Goal: Communication & Community: Answer question/provide support

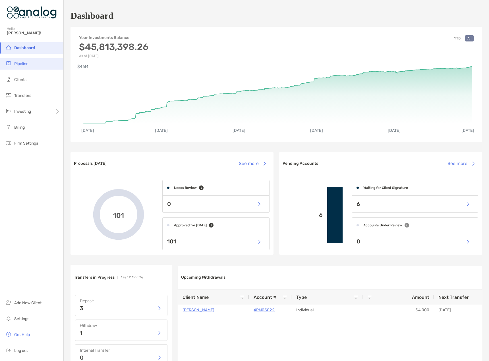
click at [33, 67] on li "Pipeline" at bounding box center [31, 63] width 63 height 11
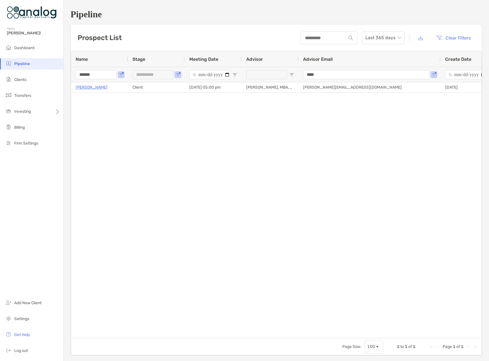
drag, startPoint x: 102, startPoint y: 76, endPoint x: 47, endPoint y: 68, distance: 55.5
click at [47, 68] on div "**********" at bounding box center [244, 180] width 489 height 361
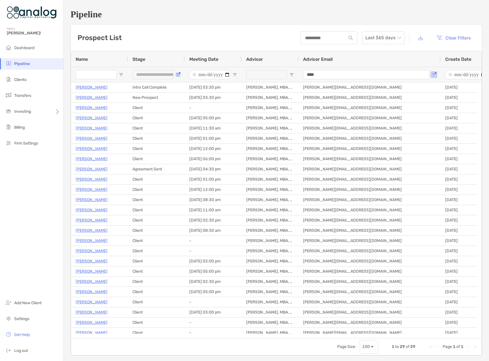
click at [179, 76] on span "Open Filter Menu" at bounding box center [178, 75] width 5 height 5
type input "**********"
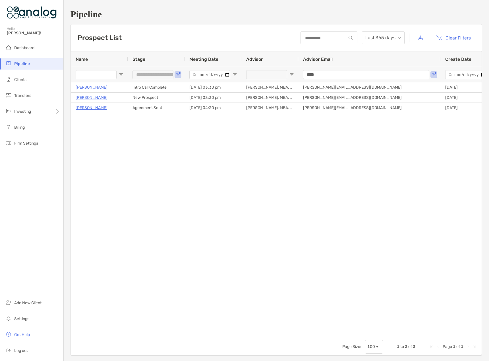
click at [108, 190] on div "Christine Milliner Intro Call Complete 10/02/2025 - 03:30 pm Billy Desai, MBA, …" at bounding box center [276, 208] width 411 height 252
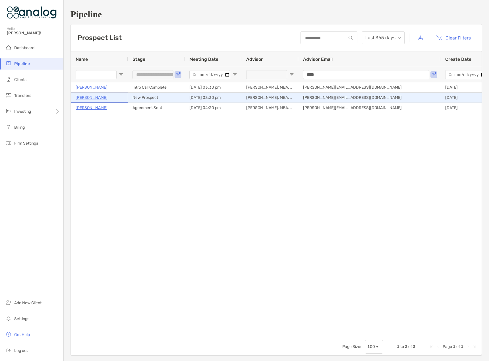
click at [83, 100] on p "[PERSON_NAME]" at bounding box center [92, 97] width 32 height 7
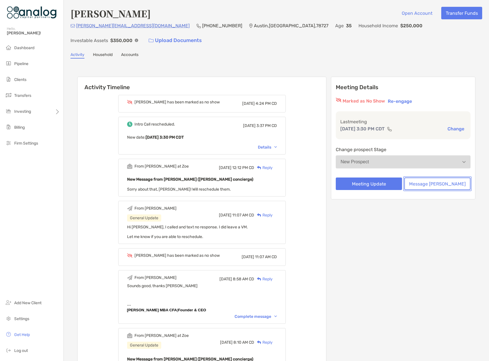
click at [425, 178] on button "Message [PERSON_NAME]" at bounding box center [437, 184] width 66 height 13
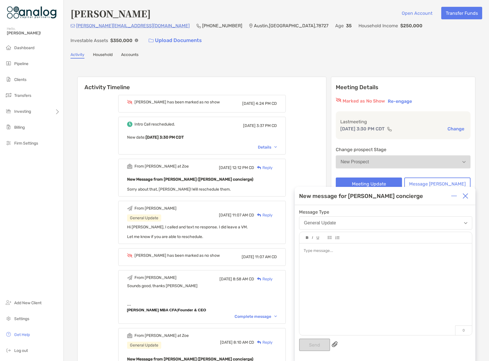
click at [352, 264] on div at bounding box center [385, 287] width 173 height 86
click at [464, 197] on img at bounding box center [466, 196] width 6 height 6
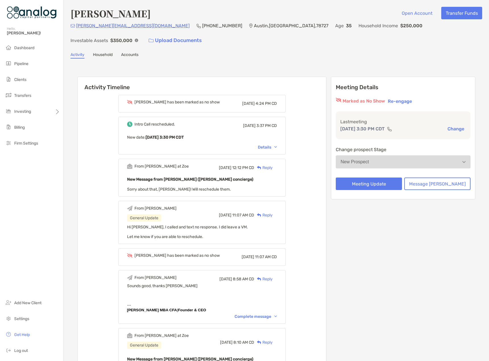
click at [369, 160] on div "New Prospect" at bounding box center [355, 162] width 28 height 5
click at [443, 178] on button "Message Zoe" at bounding box center [437, 184] width 66 height 13
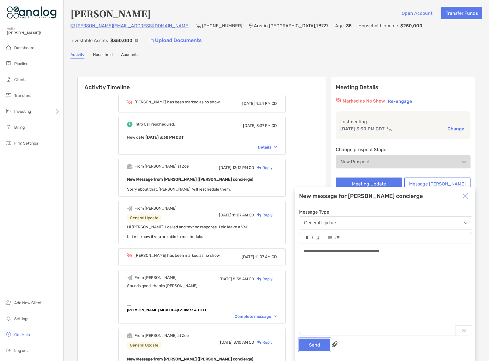
click at [317, 348] on button "Send" at bounding box center [314, 345] width 31 height 13
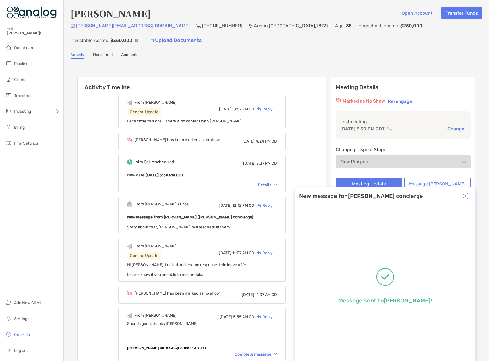
click at [468, 198] on img at bounding box center [466, 196] width 6 height 6
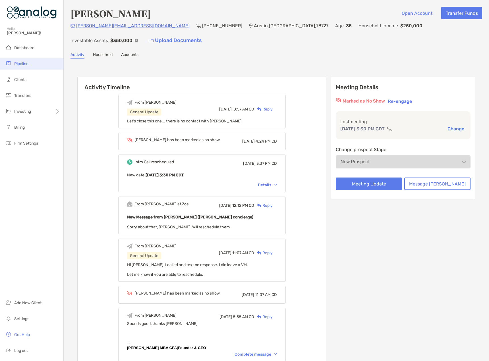
click at [21, 63] on span "Pipeline" at bounding box center [21, 63] width 14 height 5
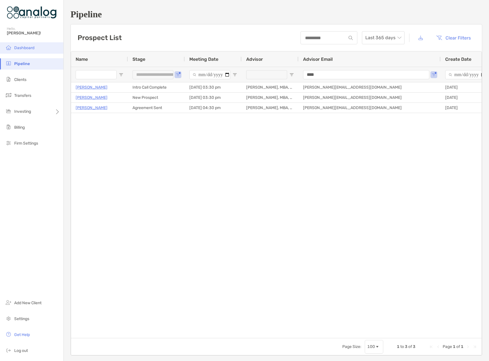
click at [18, 46] on span "Dashboard" at bounding box center [24, 48] width 20 height 5
